Goal: Transaction & Acquisition: Purchase product/service

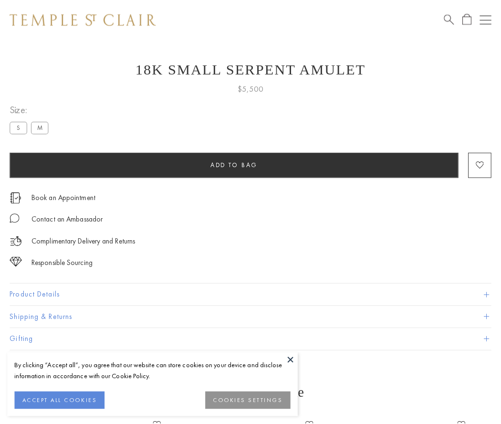
scroll to position [38, 0]
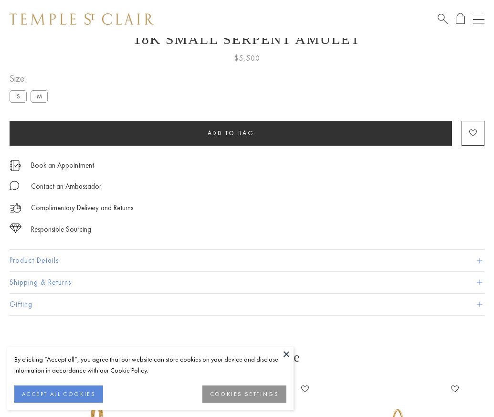
click at [231, 133] on span "Add to bag" at bounding box center [231, 133] width 47 height 8
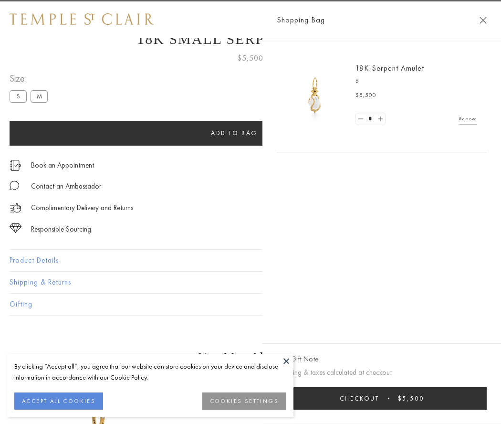
click at [382, 398] on button "Checkout $5,500" at bounding box center [382, 398] width 210 height 22
